Goal: Task Accomplishment & Management: Use online tool/utility

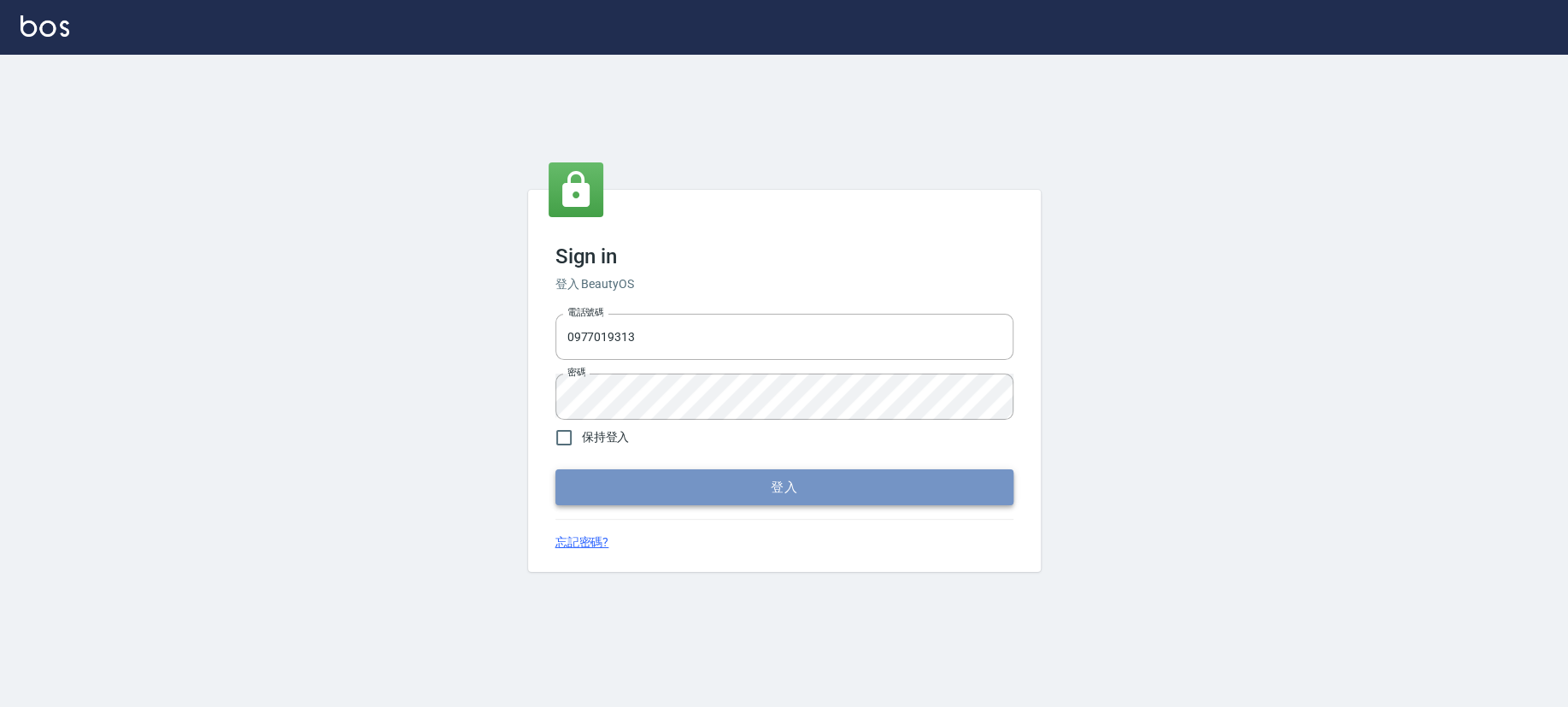
click at [807, 486] on button "登入" at bounding box center [784, 487] width 458 height 36
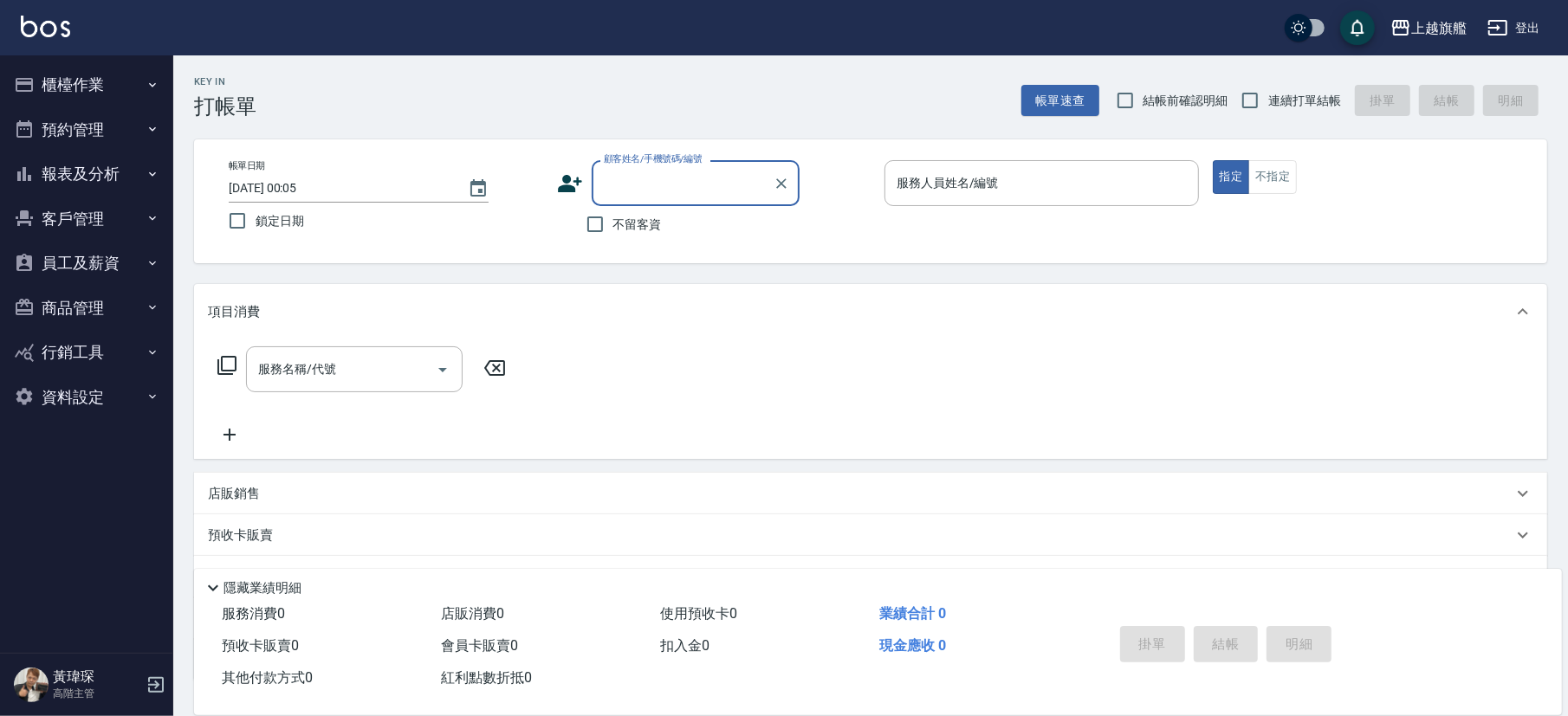
click at [94, 91] on button "櫃檯作業" at bounding box center [86, 85] width 159 height 45
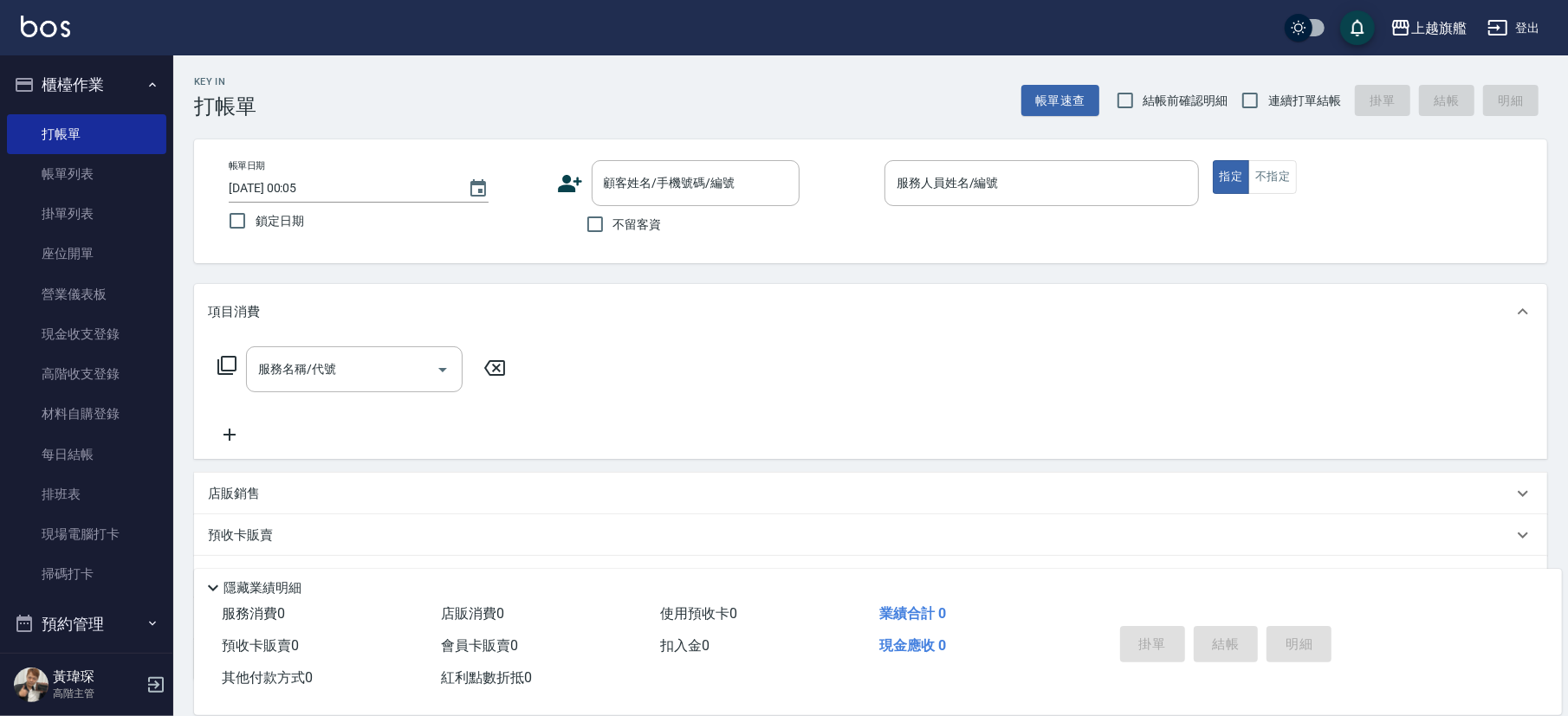
click at [149, 588] on nav "櫃檯作業 打帳單 帳單列表 掛單列表 座位開單 營業儀表板 現金收支登錄 高階收支登錄 材料自購登錄 每日結帳 排班表 現場電腦打卡 掃碼打卡 預約管理 預約…" at bounding box center [86, 354] width 174 height 597
click at [121, 570] on link "掃碼打卡" at bounding box center [86, 574] width 159 height 40
